Goal: Navigation & Orientation: Find specific page/section

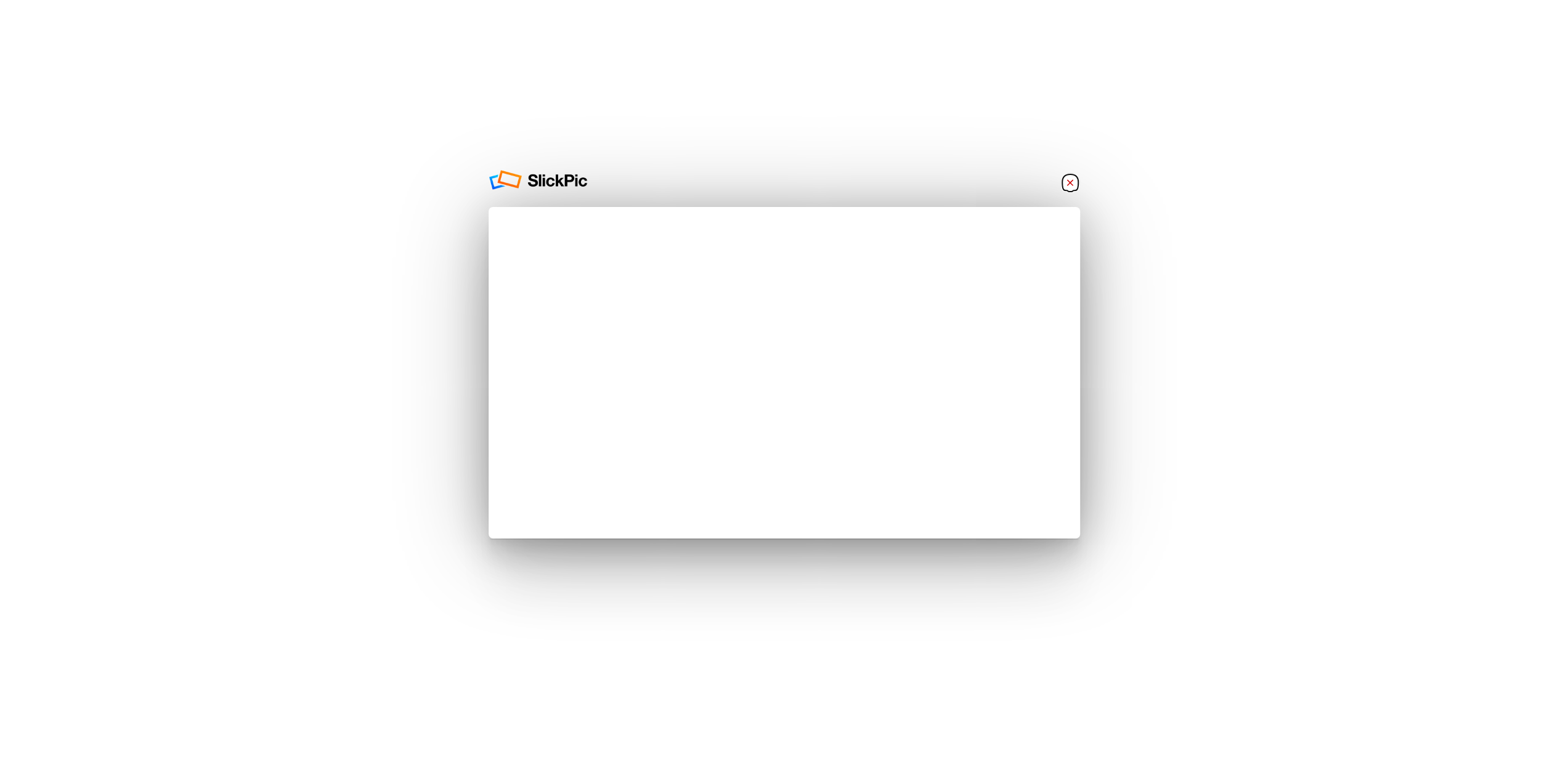
click at [1070, 183] on link "×" at bounding box center [1070, 182] width 19 height 19
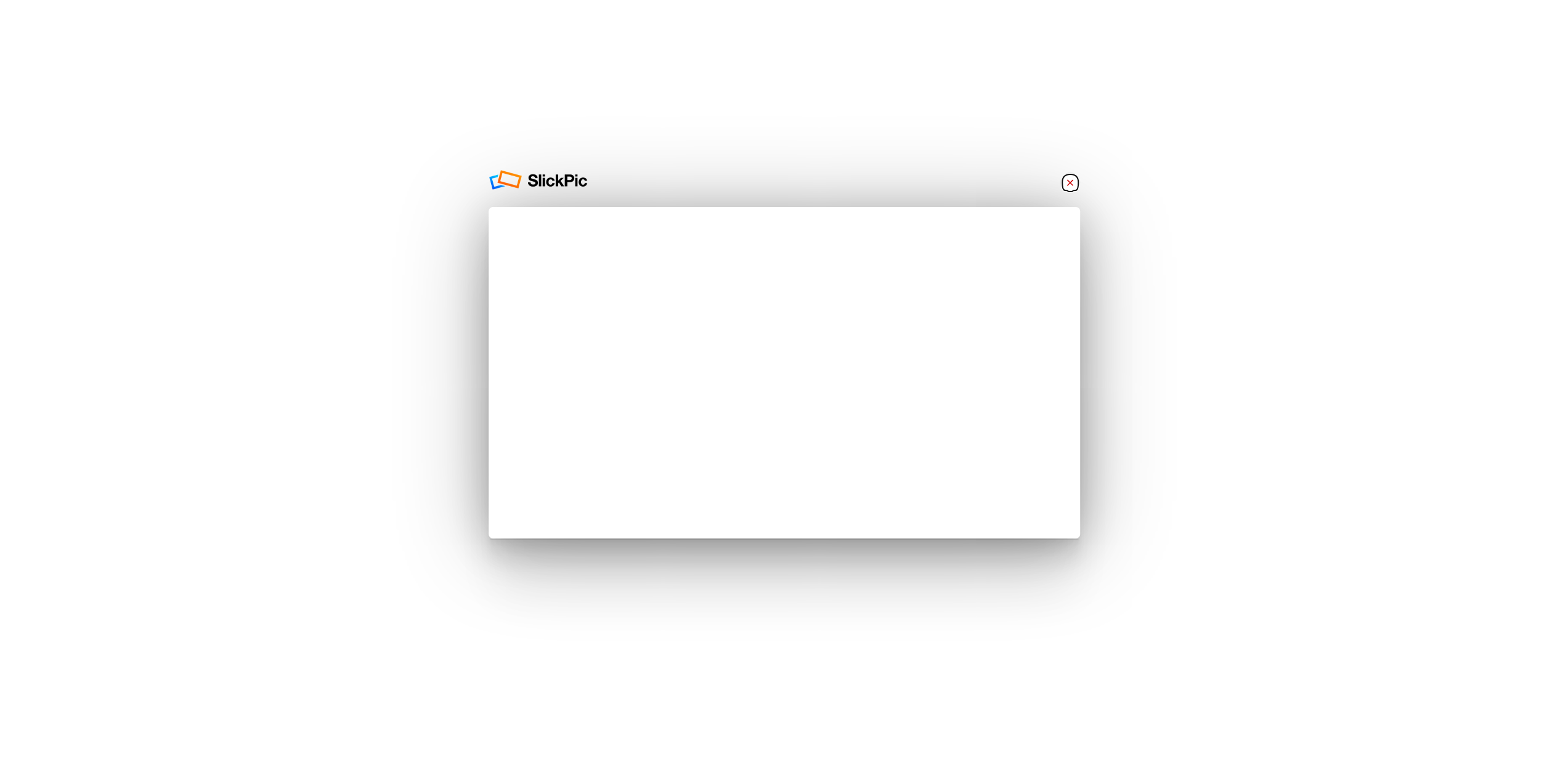
click at [1070, 183] on link "×" at bounding box center [1070, 182] width 19 height 19
